Goal: Task Accomplishment & Management: Manage account settings

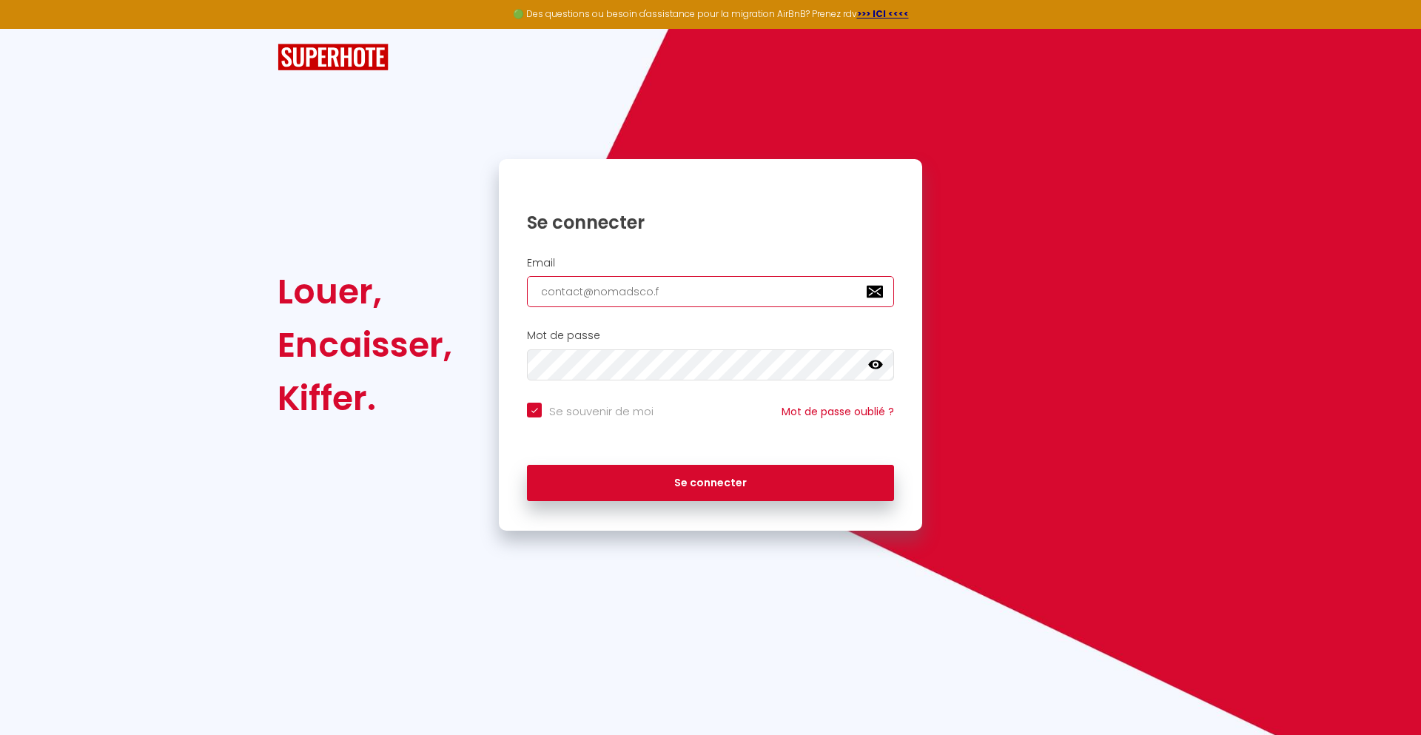
type input "[EMAIL_ADDRESS][DOMAIN_NAME]"
checkbox input "true"
type input "[EMAIL_ADDRESS][DOMAIN_NAME]"
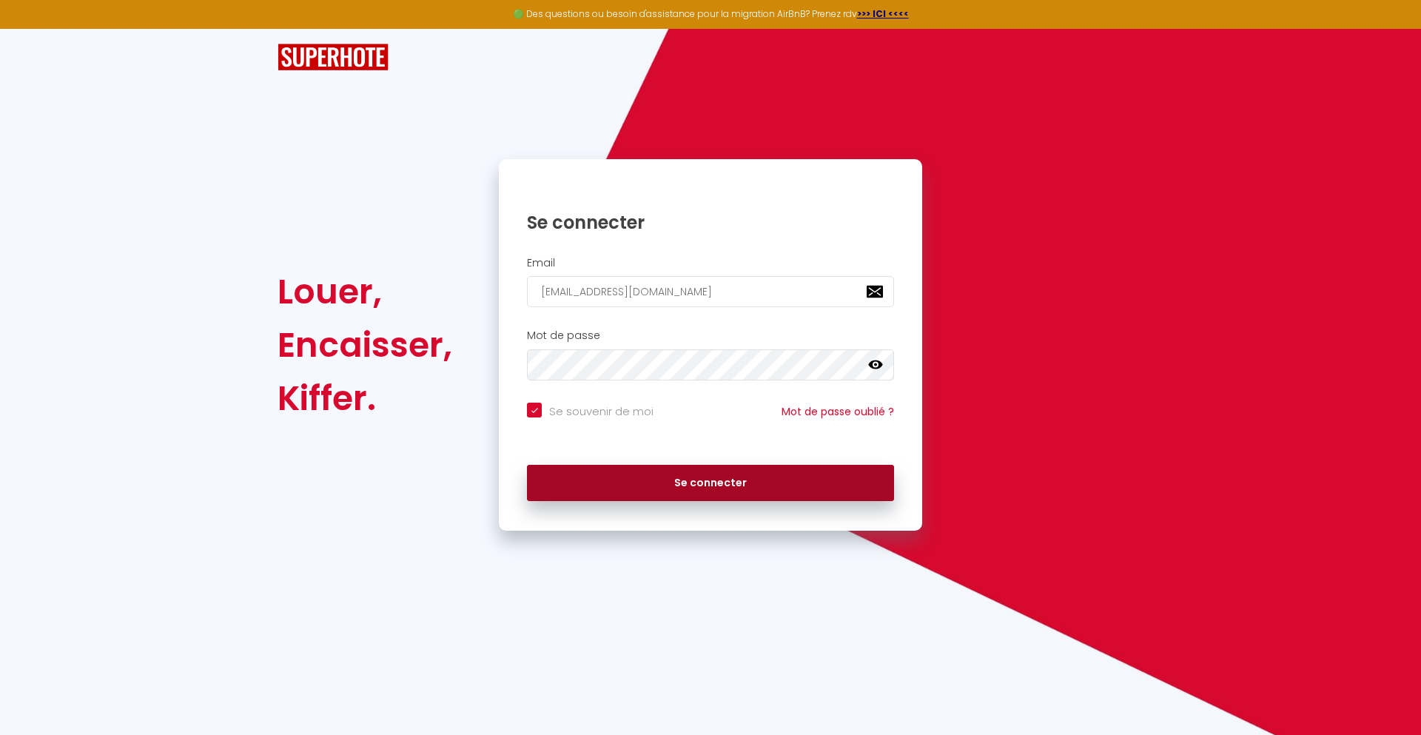
click at [711, 483] on button "Se connecter" at bounding box center [710, 483] width 367 height 37
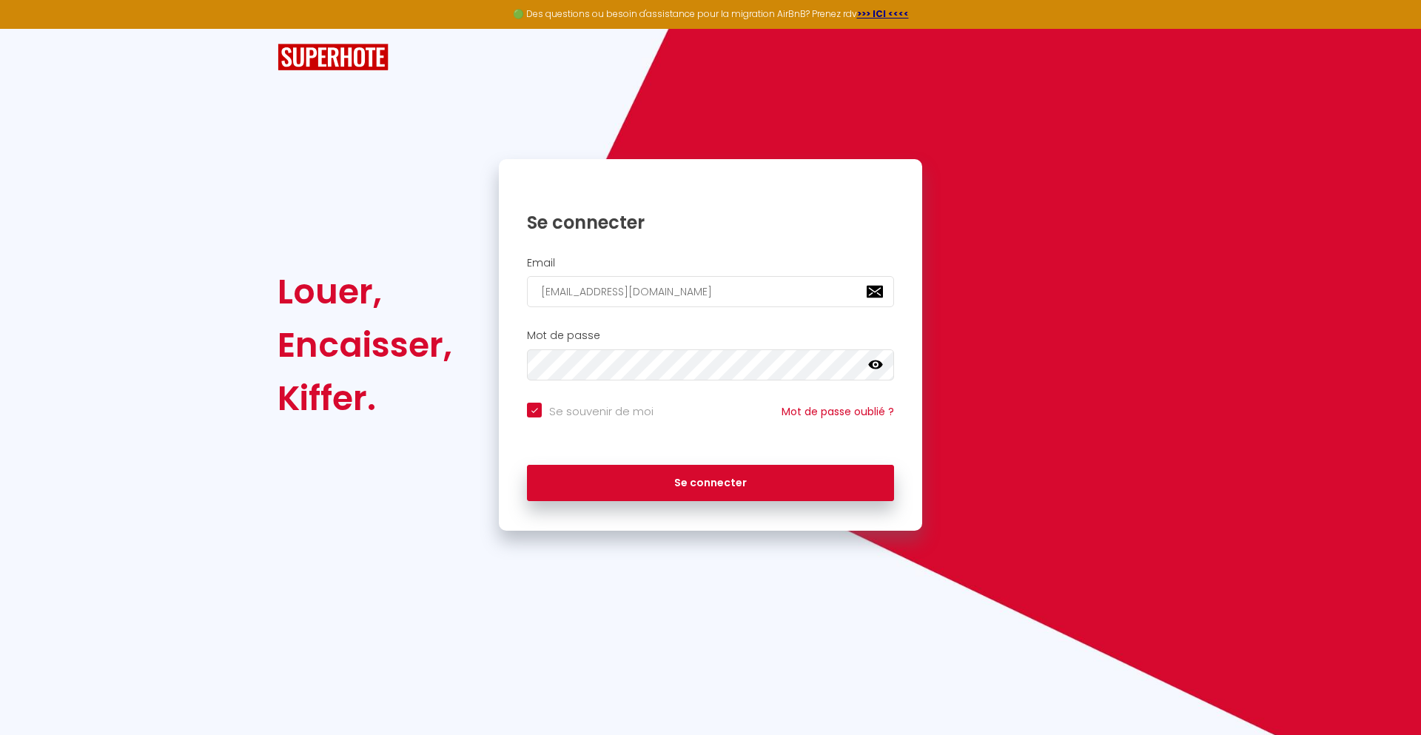
checkbox input "true"
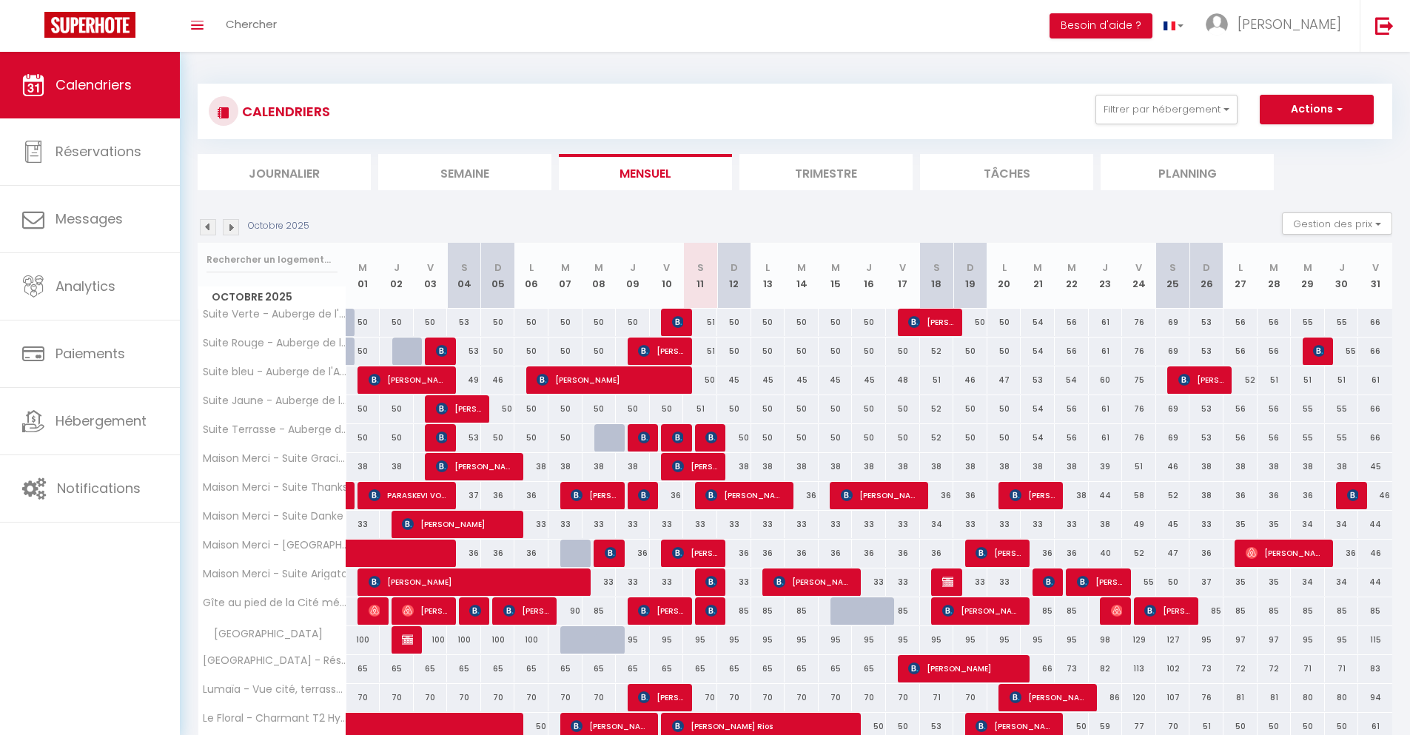
click at [284, 172] on li "Journalier" at bounding box center [284, 172] width 173 height 36
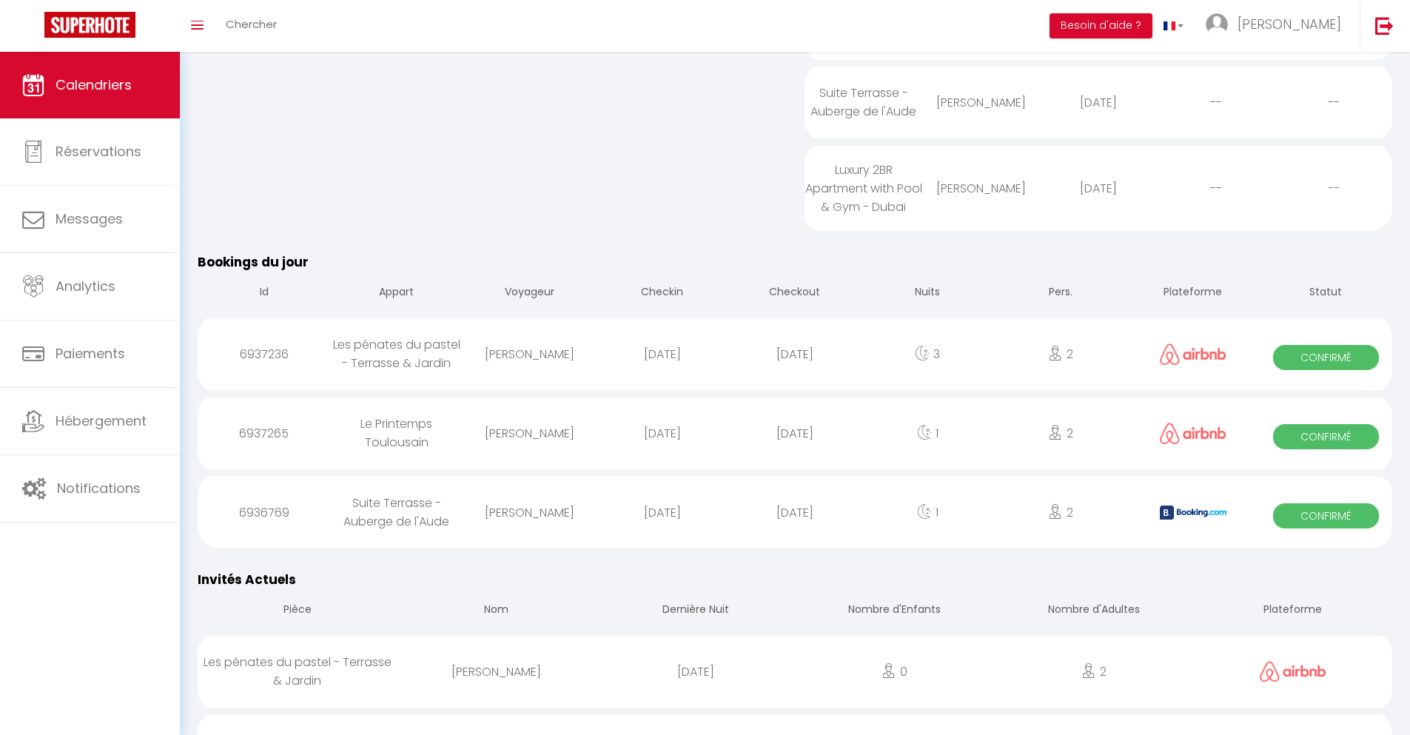
scroll to position [682, 0]
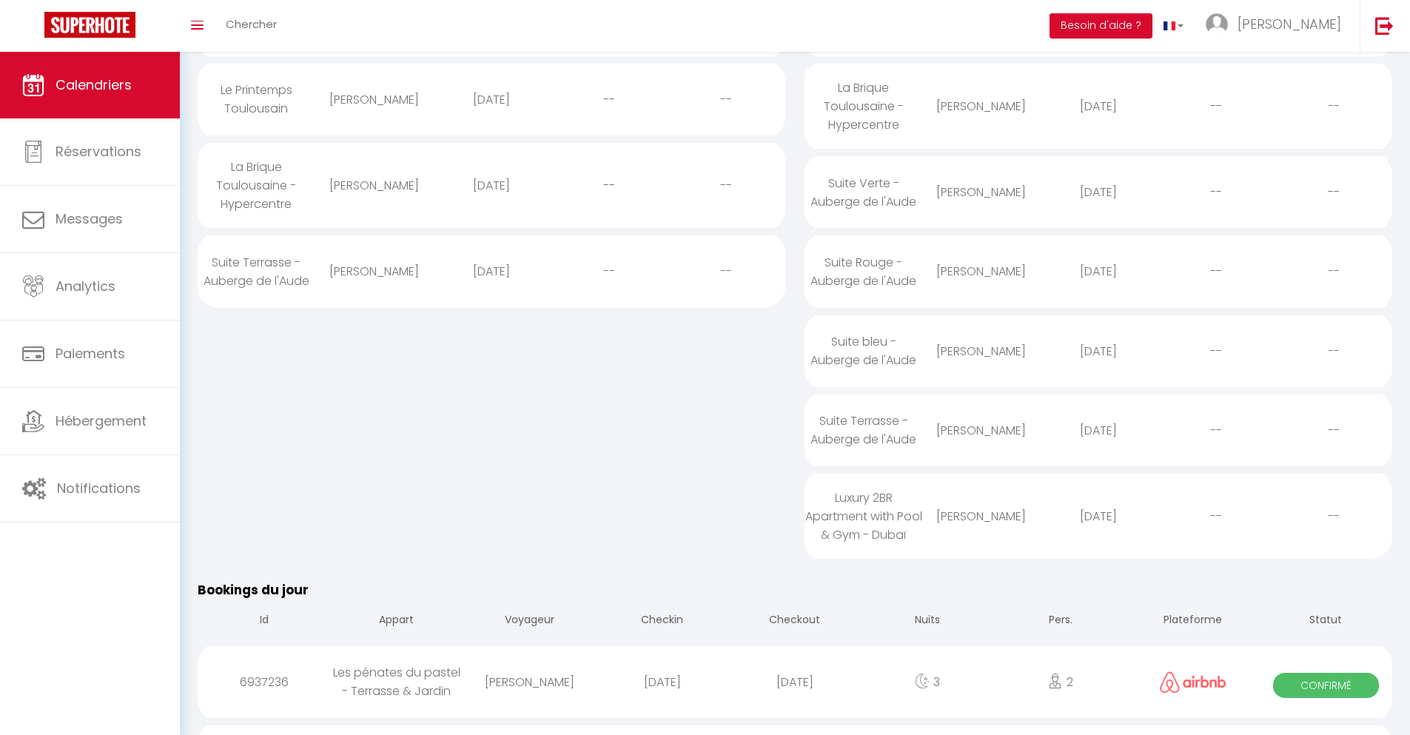
click at [795, 695] on div "[DATE]" at bounding box center [794, 682] width 132 height 48
select select "0"
select select "1"
select select
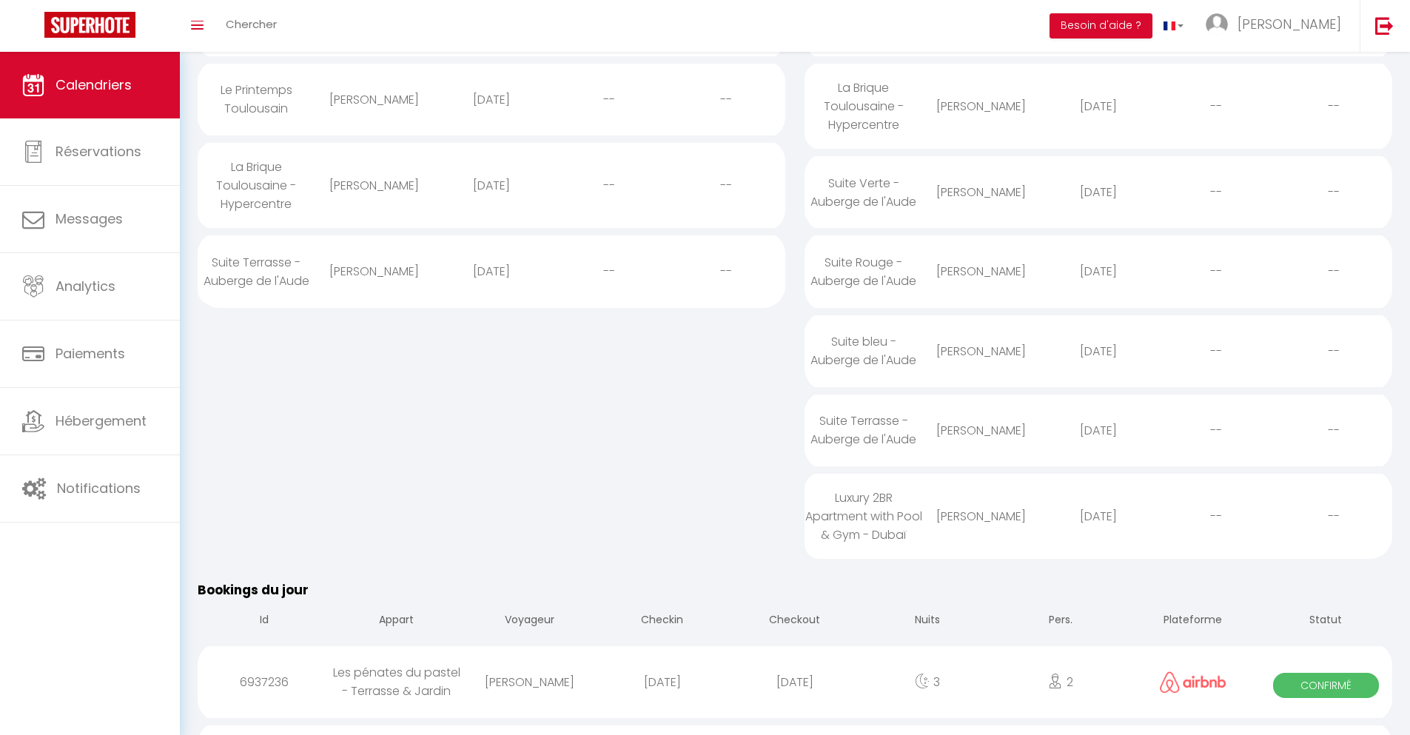
select select
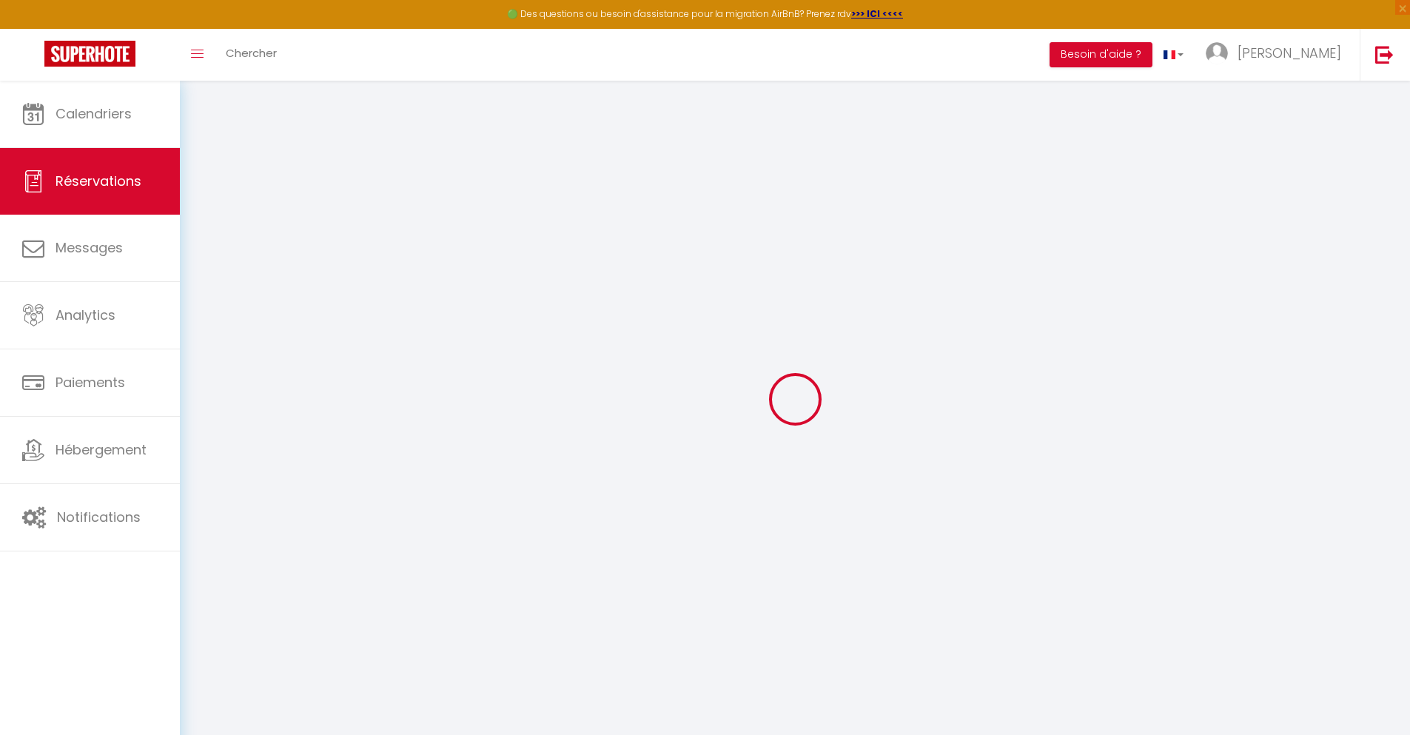
select select
checkbox input "false"
select select
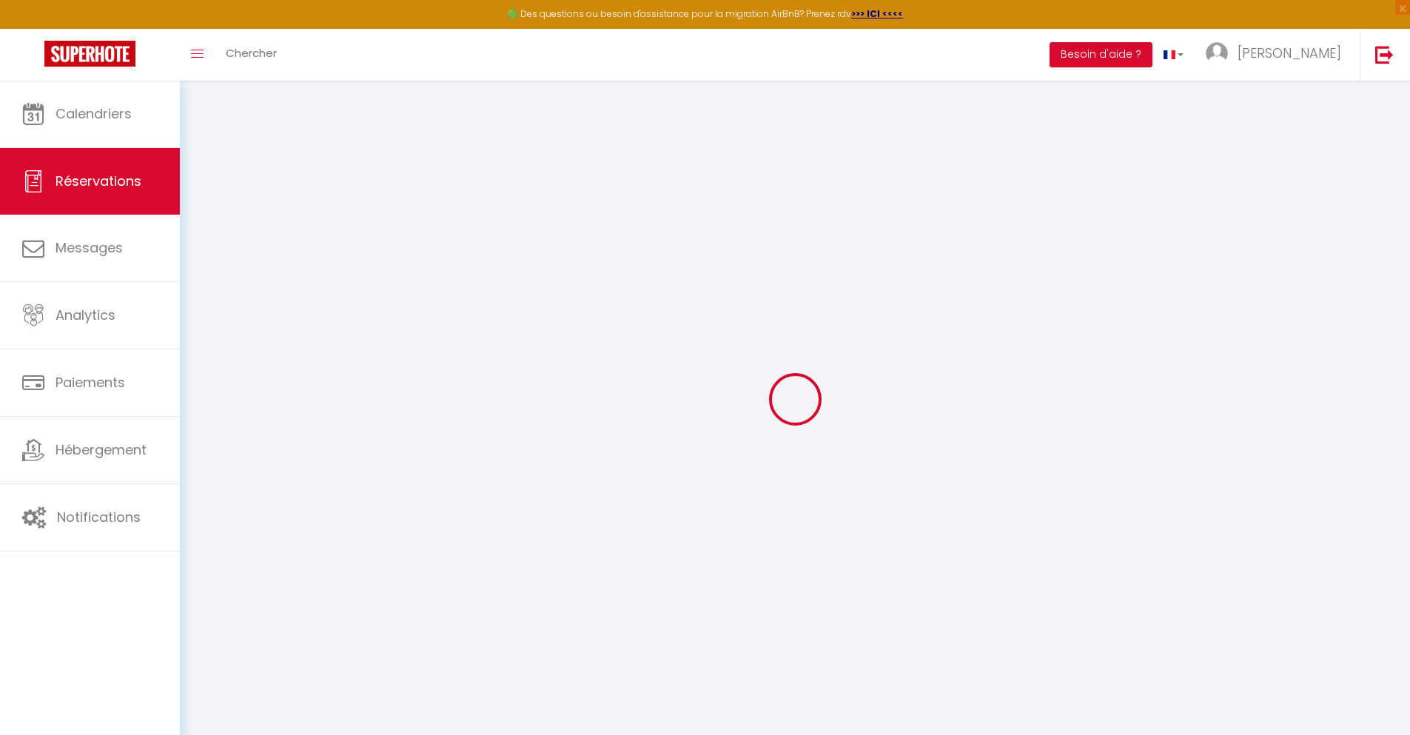
select select
checkbox input "false"
select select
type input "24"
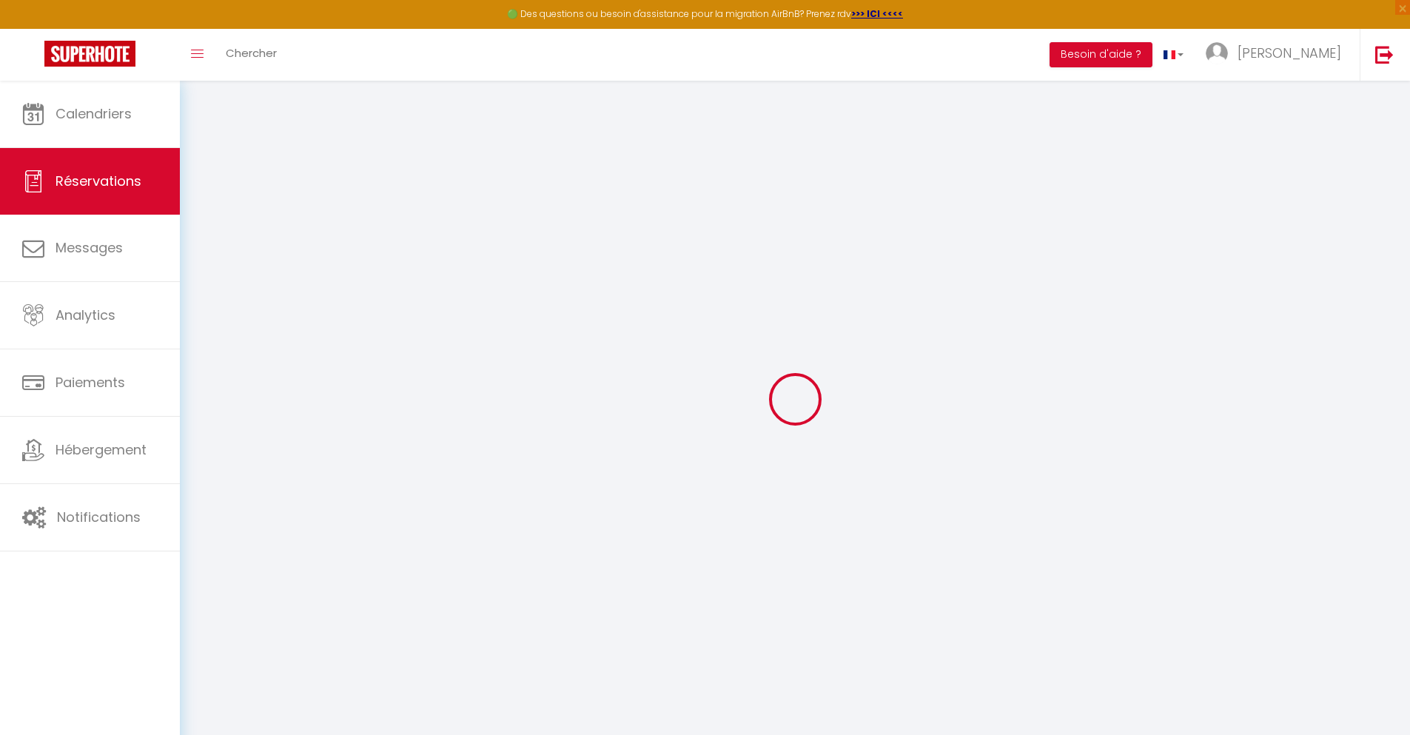
type input "5.24"
select select
checkbox input "false"
select select
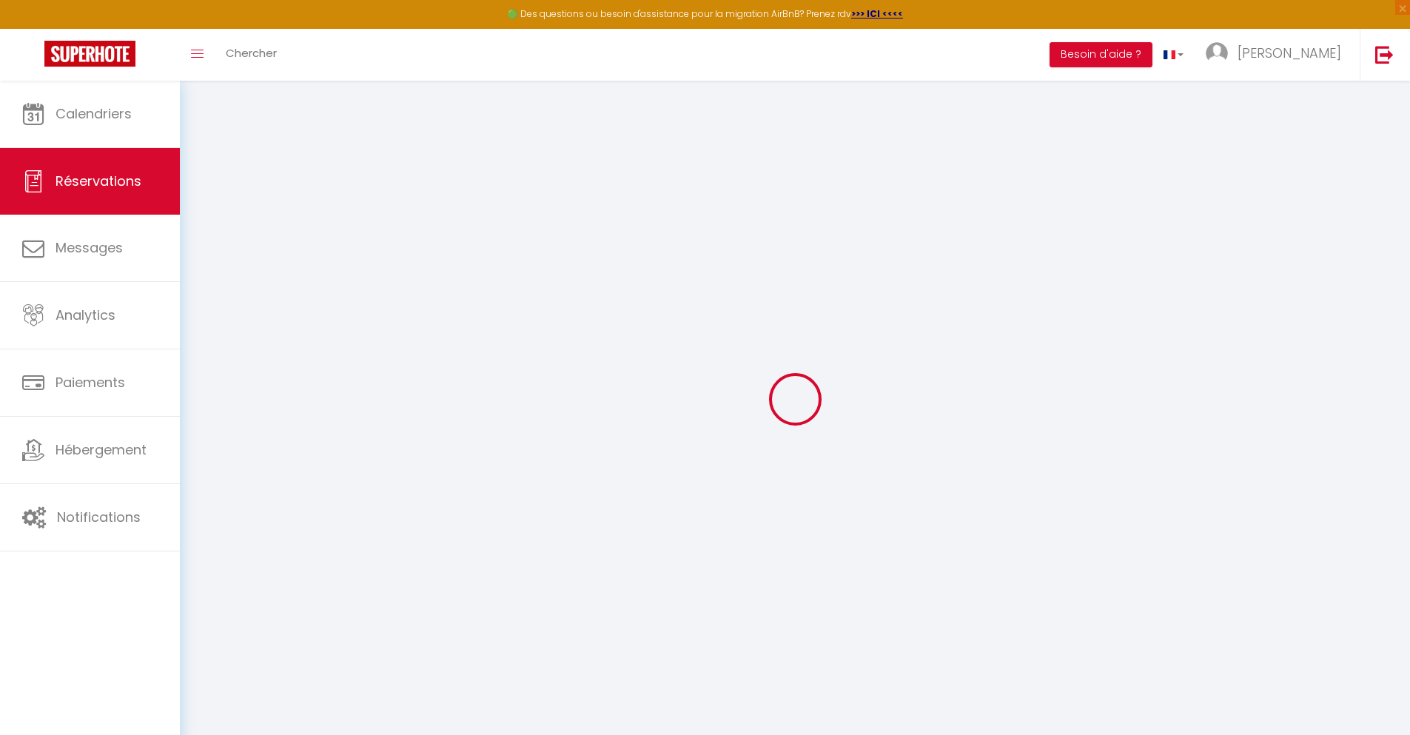
checkbox input "false"
select select
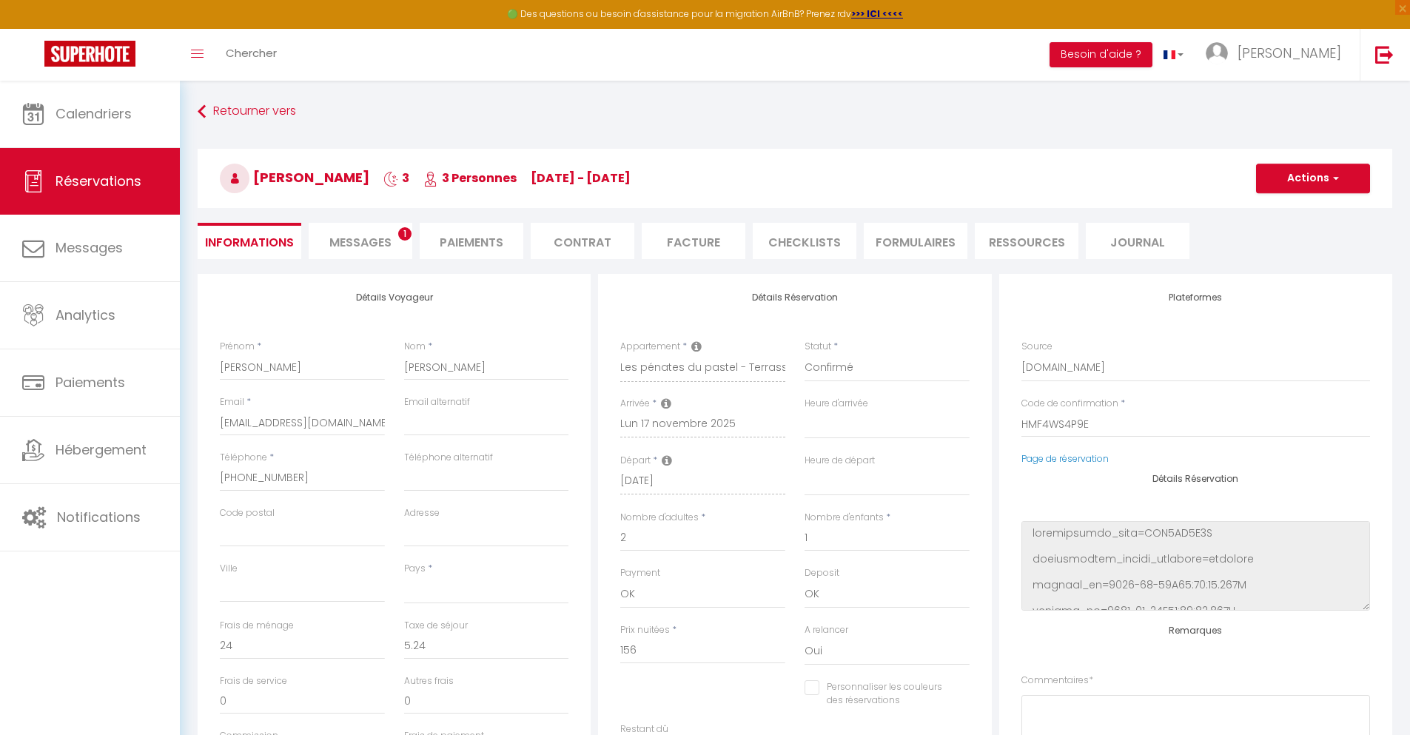
scroll to position [81, 0]
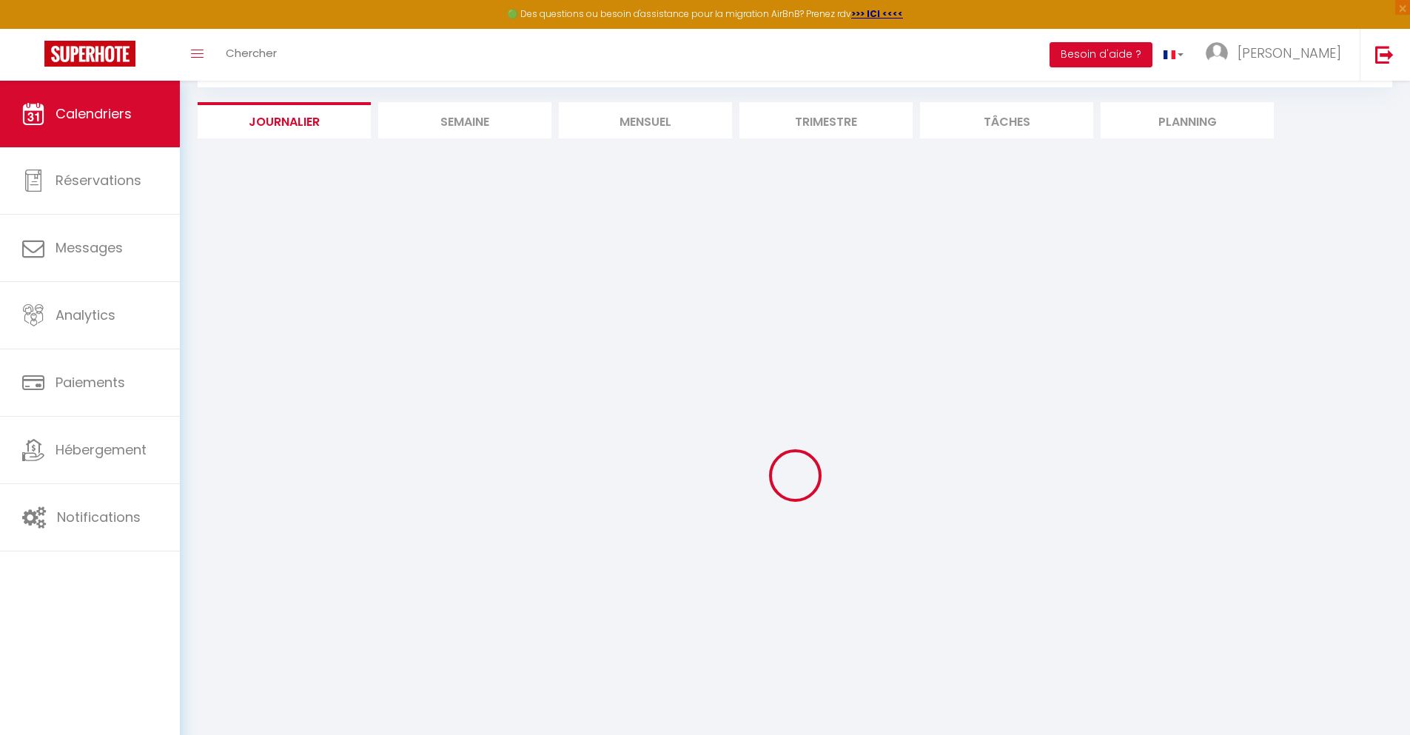
select select
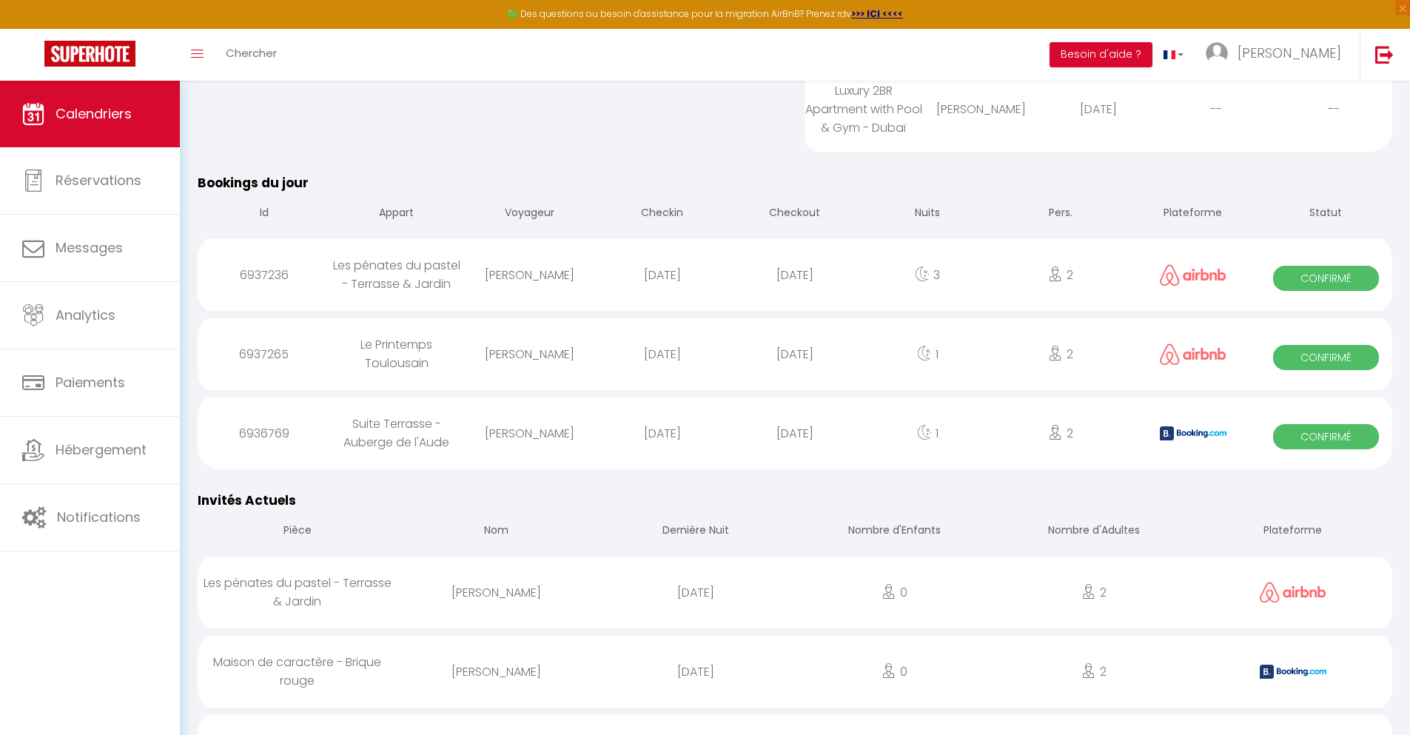
scroll to position [790, 0]
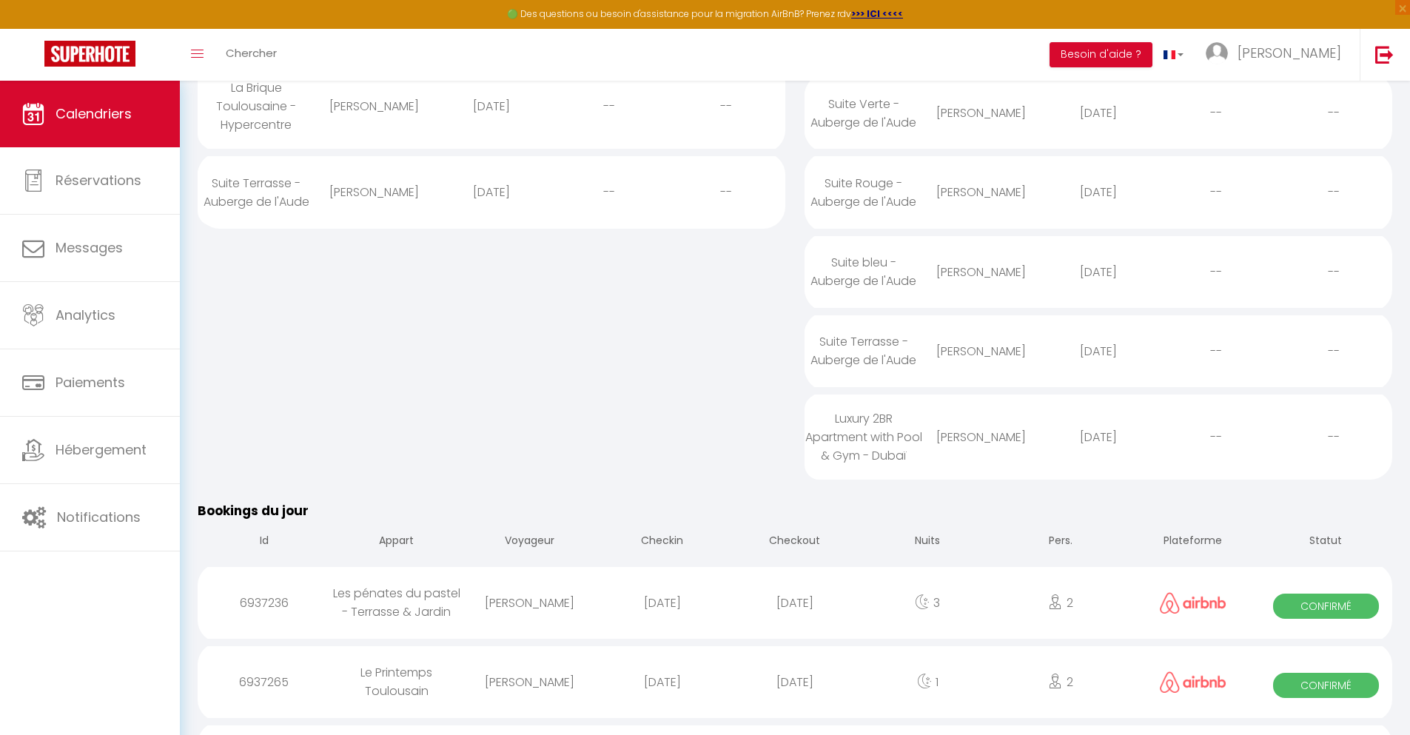
click at [795, 695] on div "[DATE]" at bounding box center [794, 682] width 132 height 48
select select "0"
select select "1"
select select
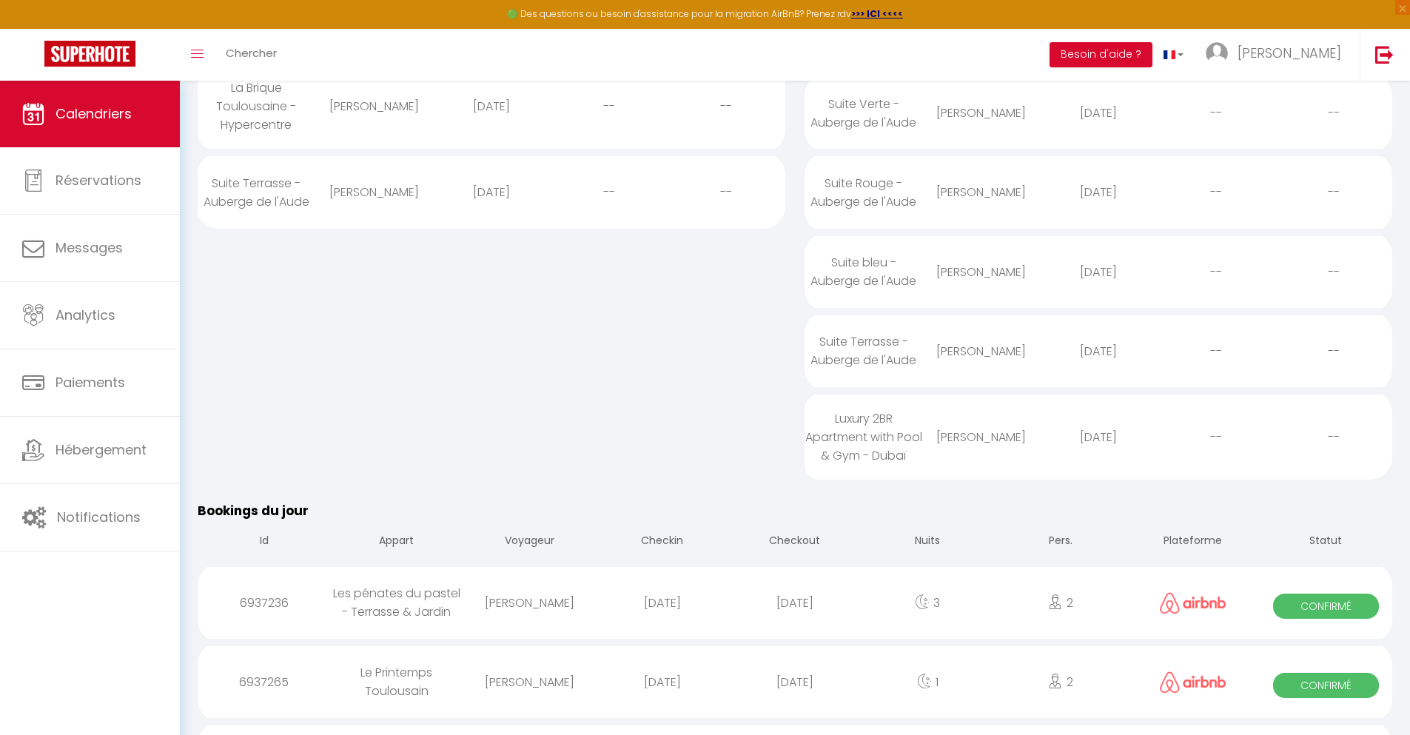
select select
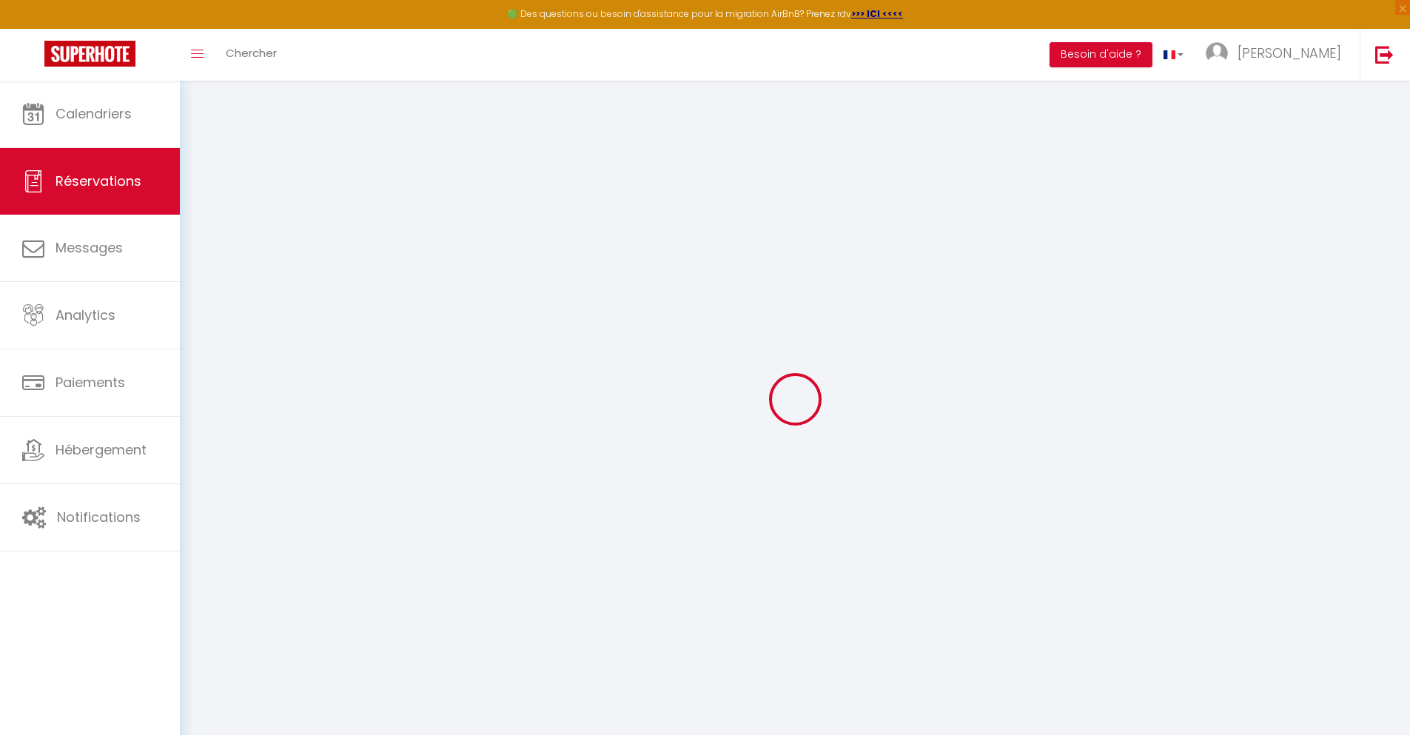
select select
checkbox input "false"
select select
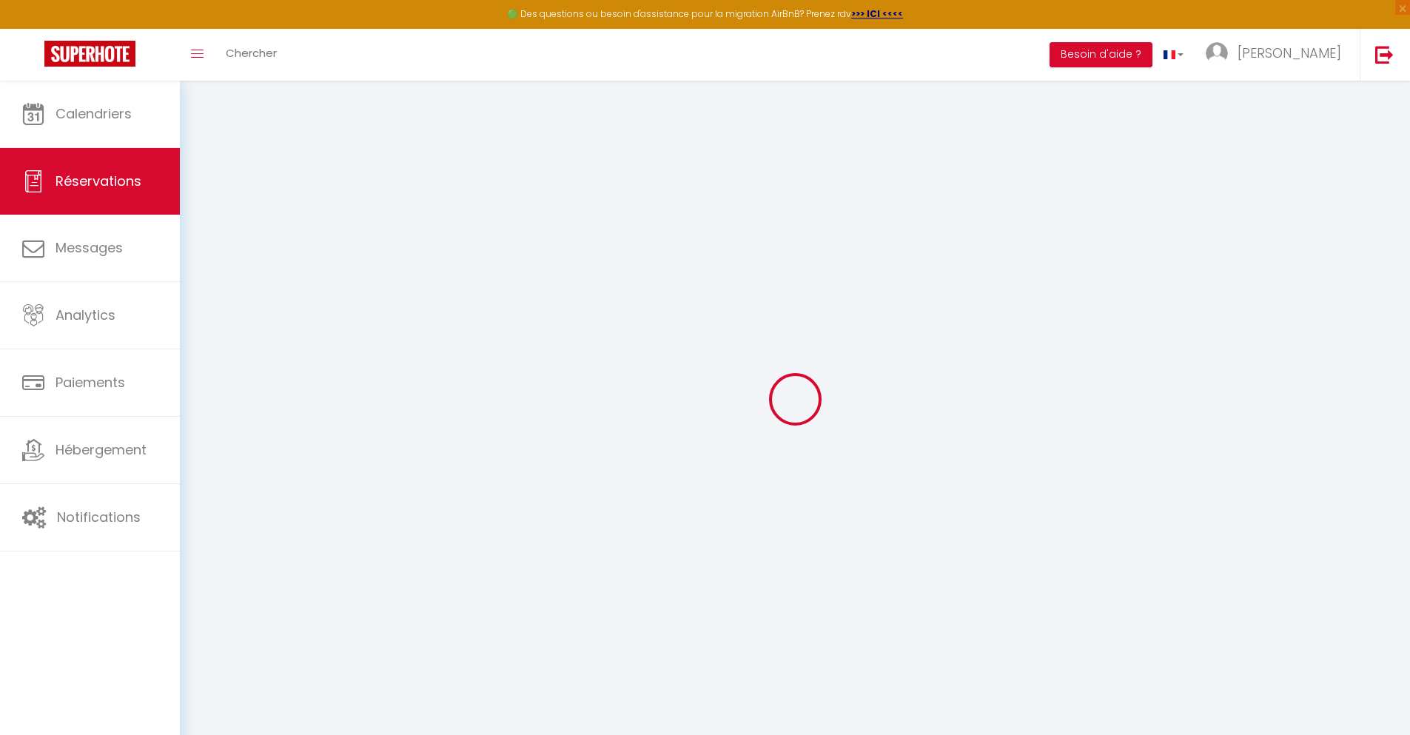
type input "42"
type input "5.04"
select select
checkbox input "false"
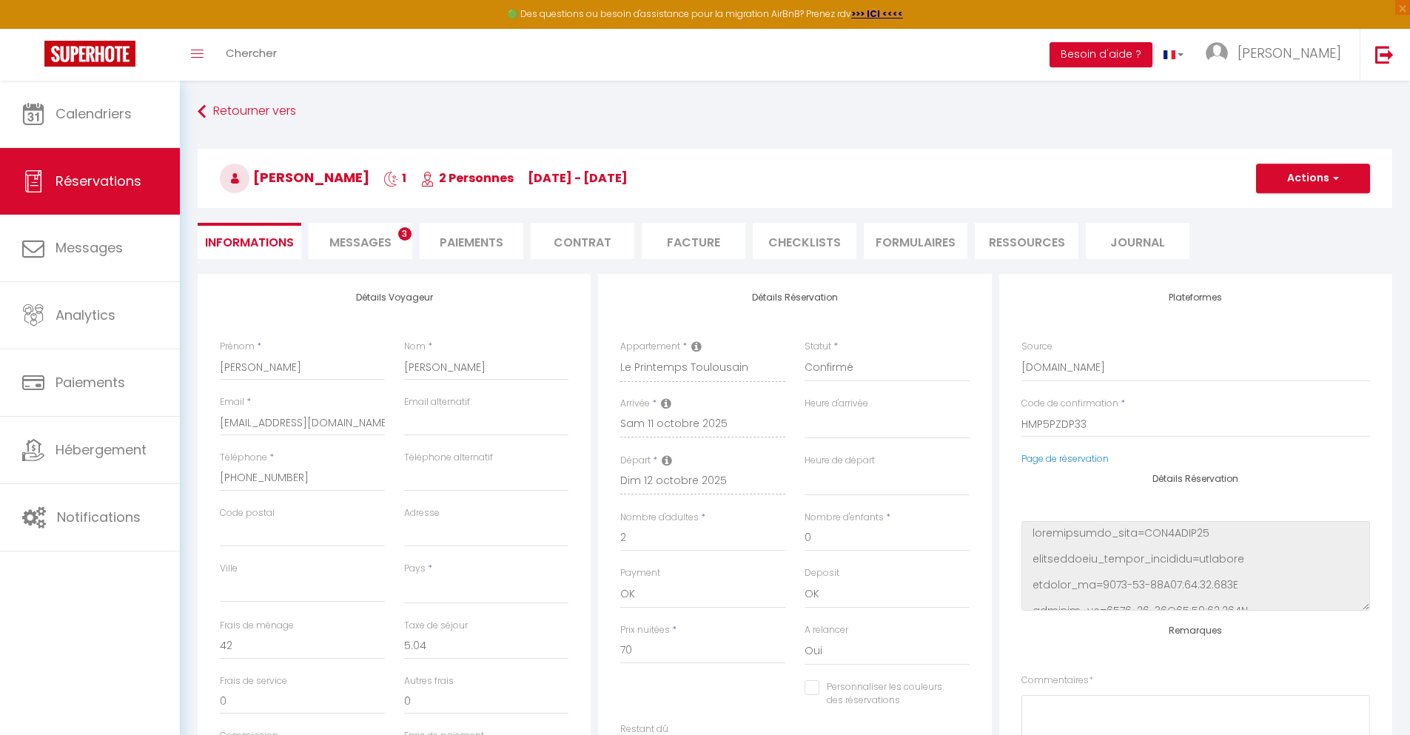
select select
checkbox input "false"
select select
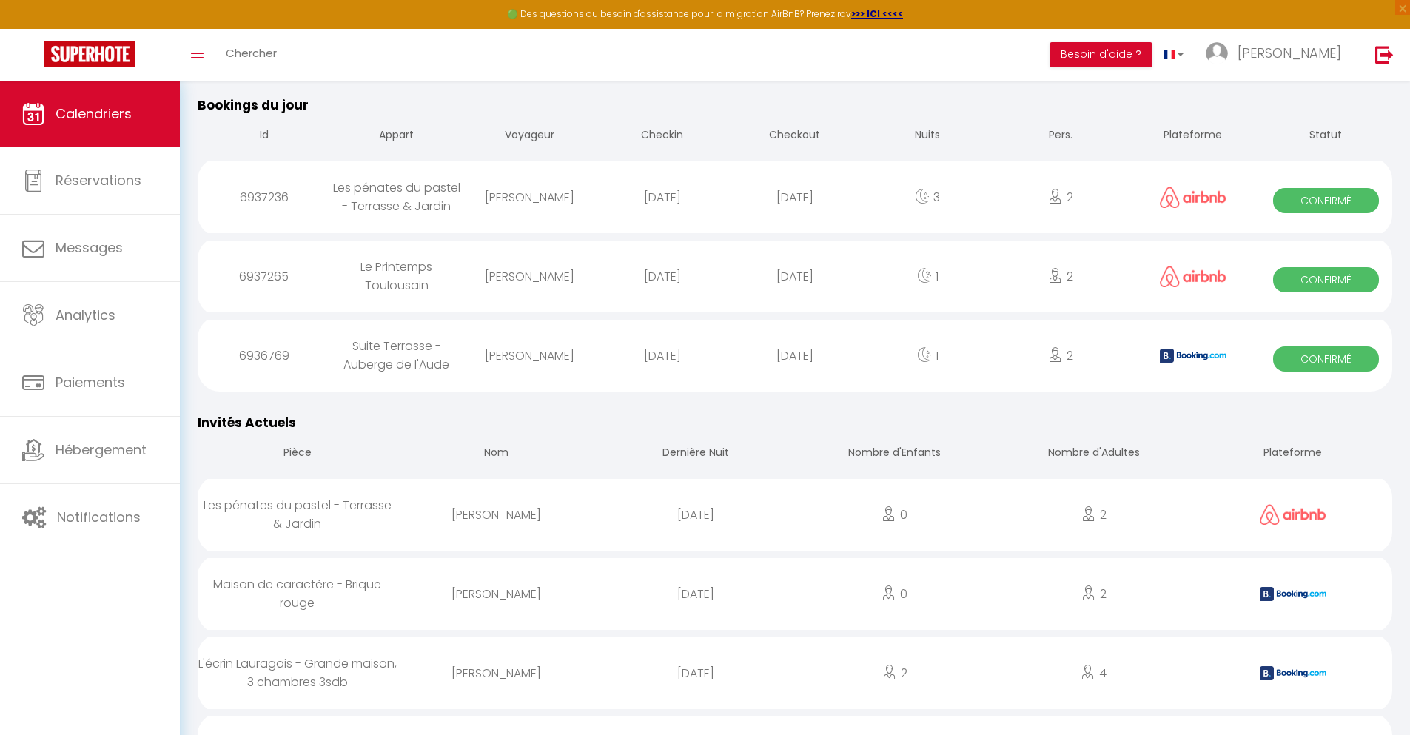
scroll to position [865, 0]
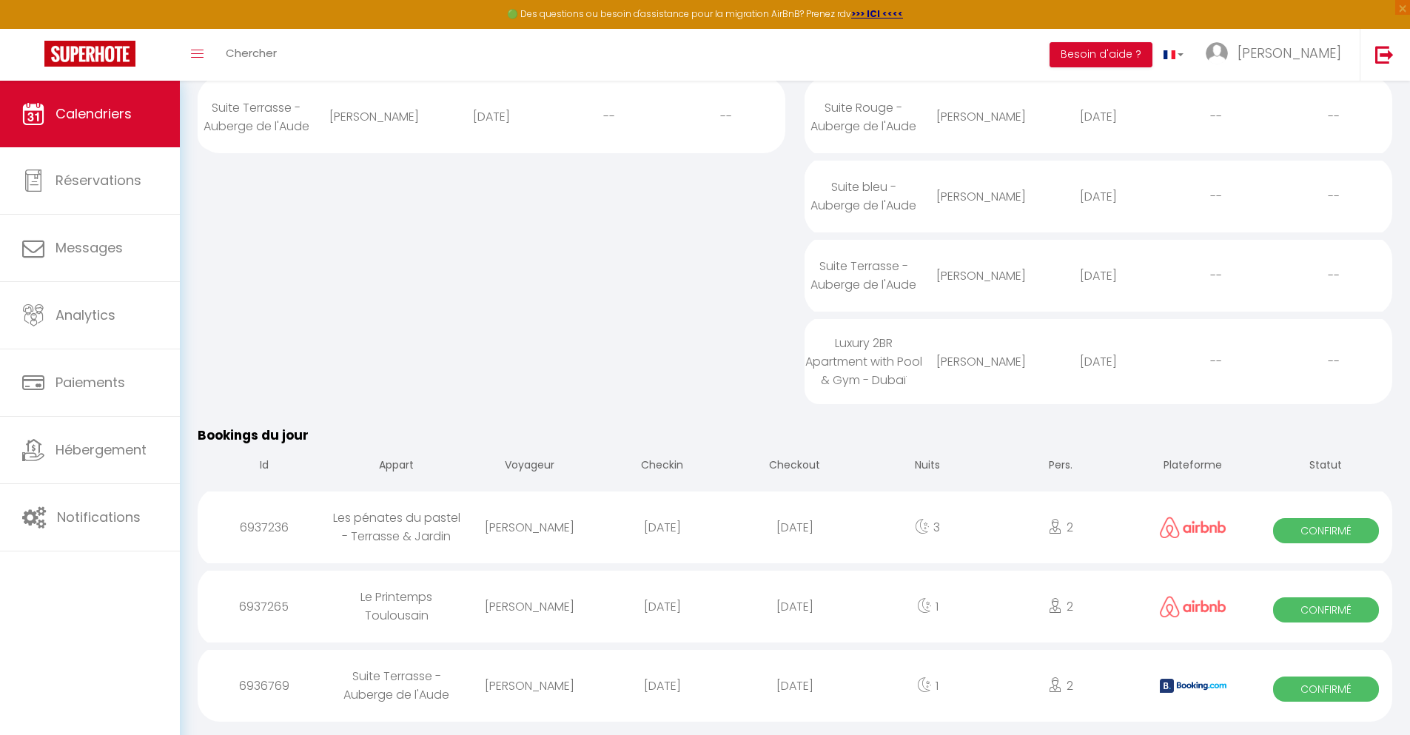
click at [795, 697] on div "[DATE]" at bounding box center [794, 686] width 132 height 48
select select "0"
select select "1"
select select
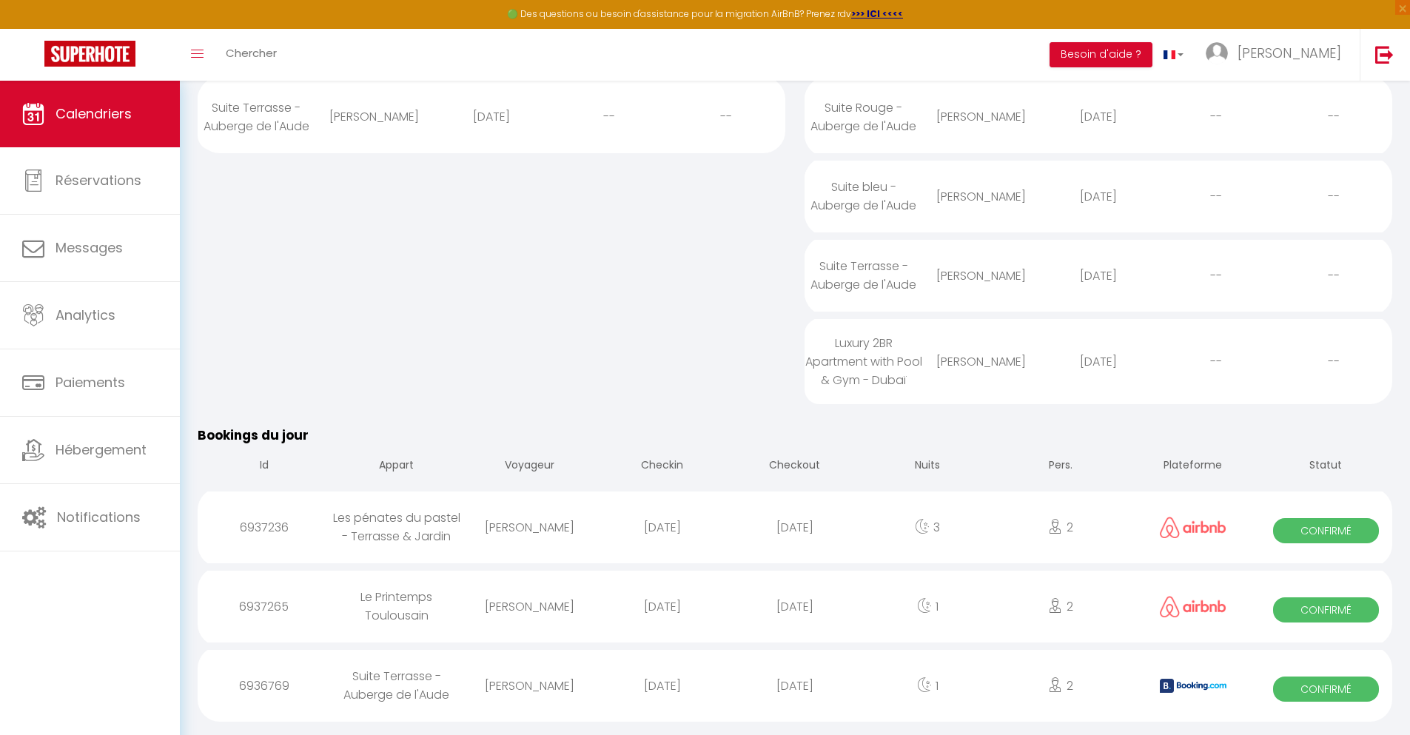
select select
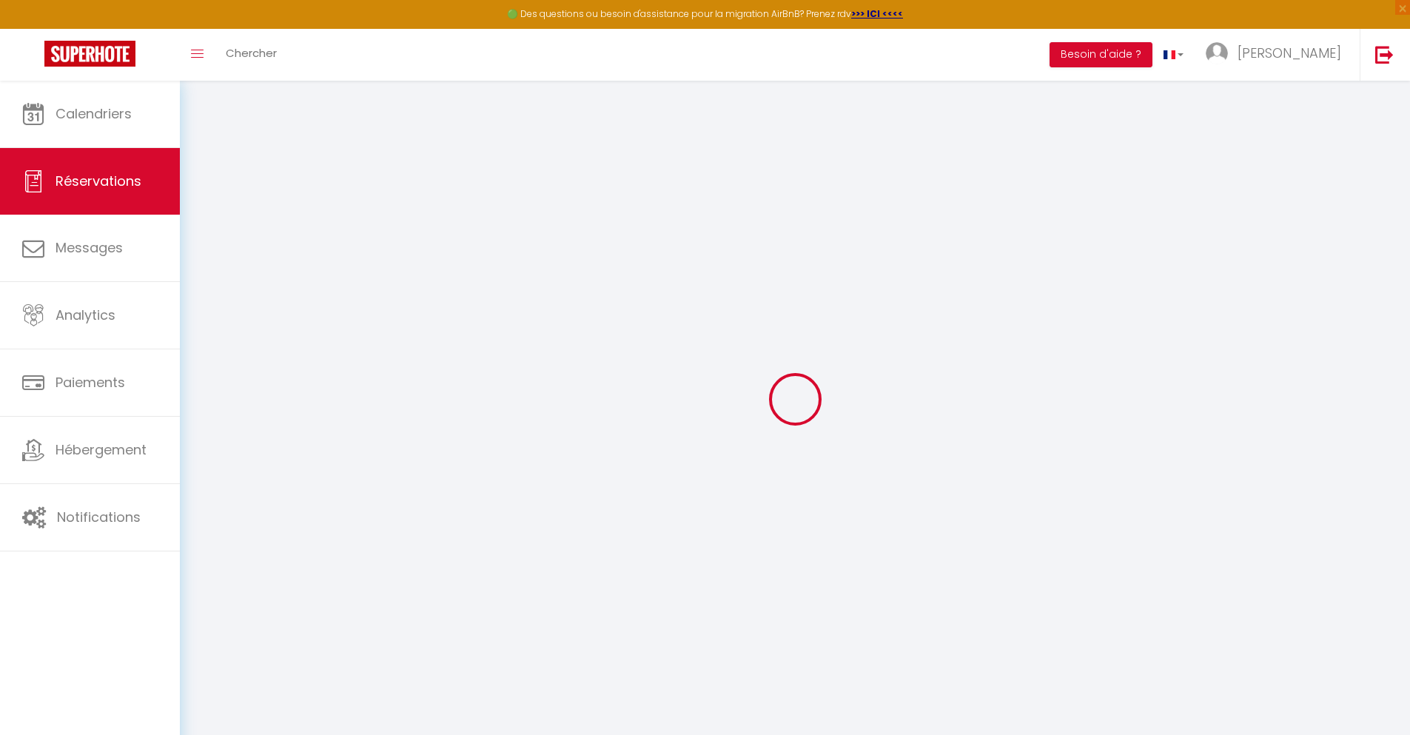
select select
checkbox input "false"
type textarea "** THIS RESERVATION HAS BEEN PRE-PAID ** BOOKING NOTE : Payment charge is EUR 0…"
type input "28"
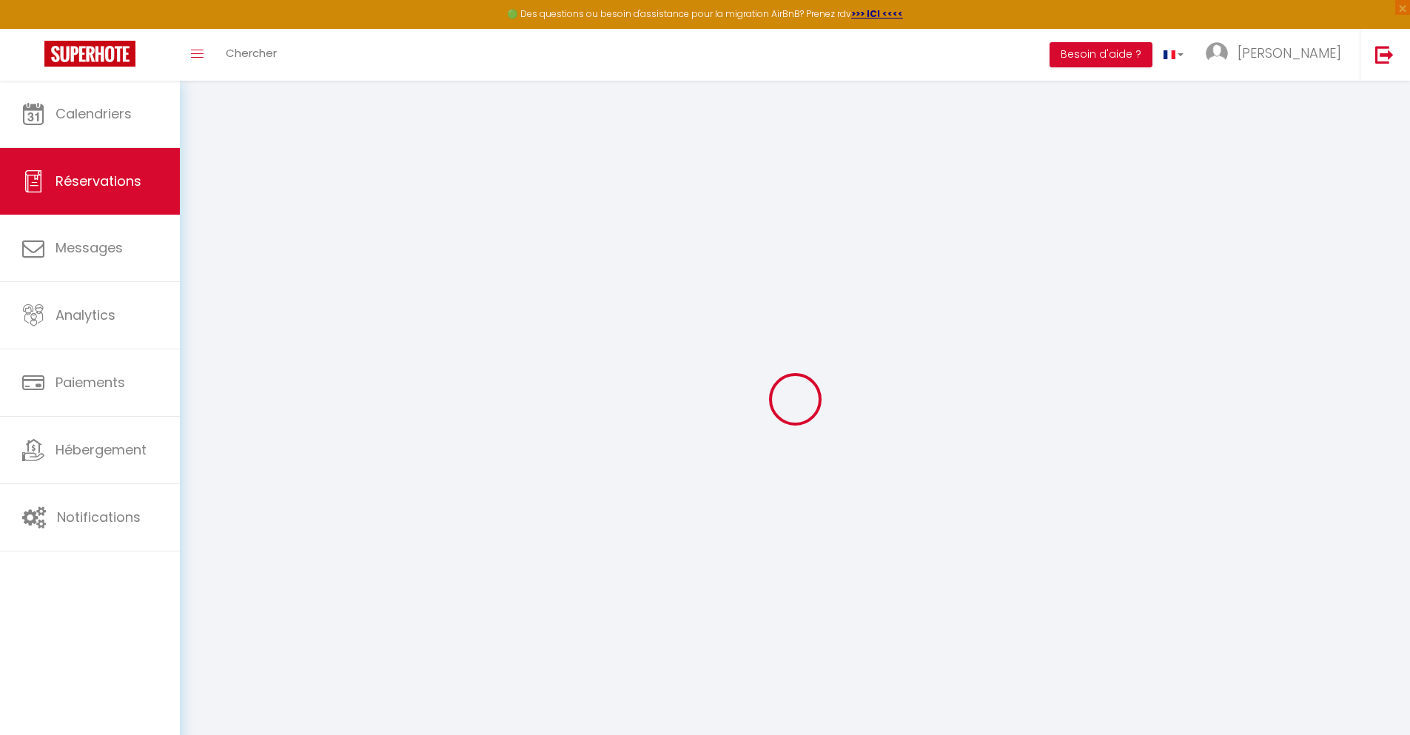
type input "5.78"
select select
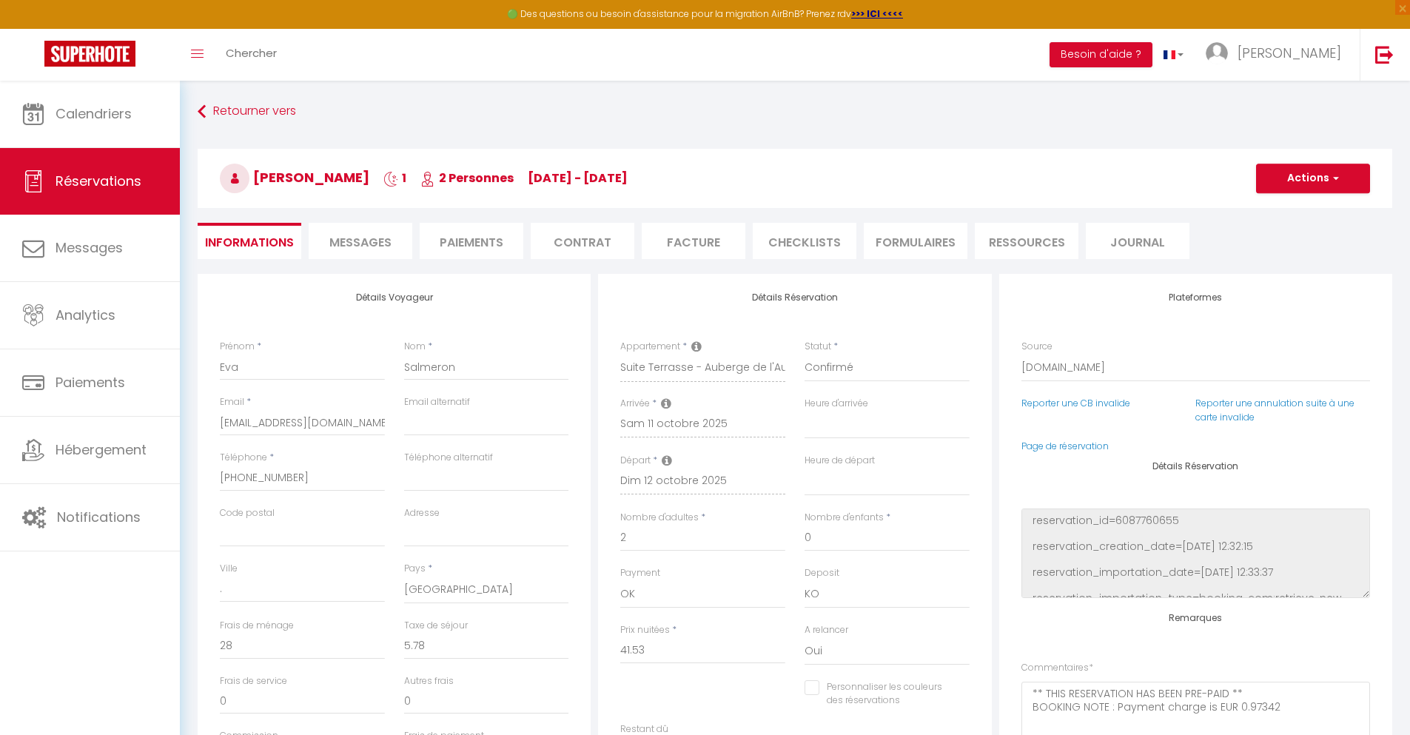
checkbox input "false"
select select
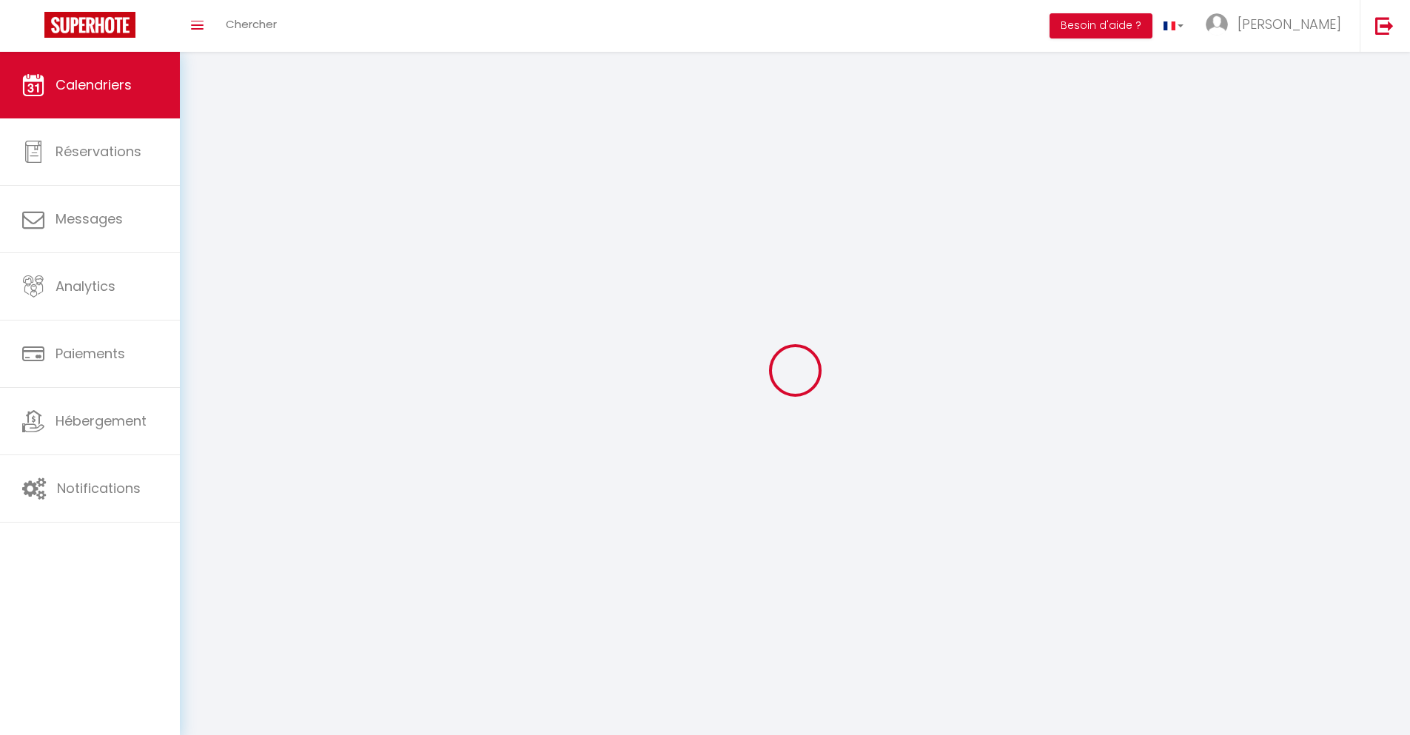
scroll to position [81, 0]
